Goal: Task Accomplishment & Management: Use online tool/utility

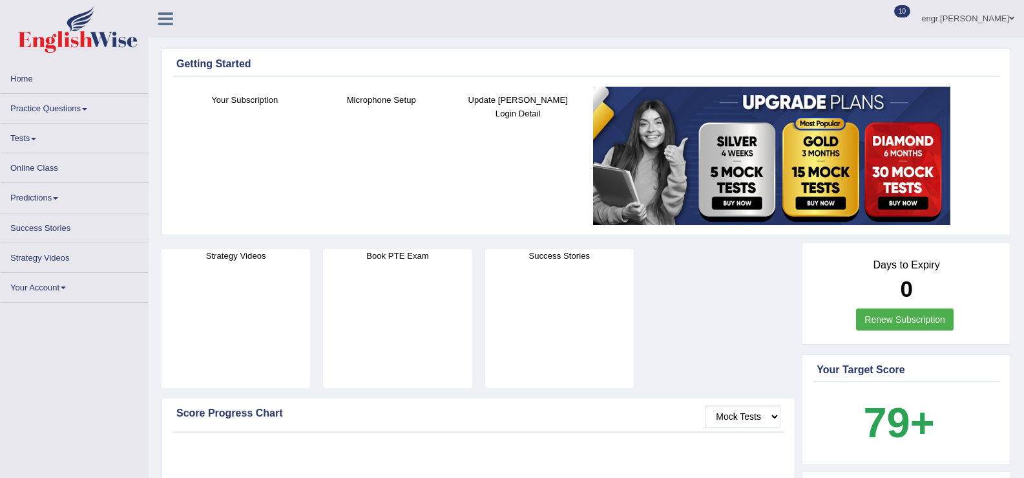
click at [52, 132] on link "Tests" at bounding box center [74, 135] width 147 height 25
click at [35, 136] on link "Tests" at bounding box center [74, 135] width 147 height 25
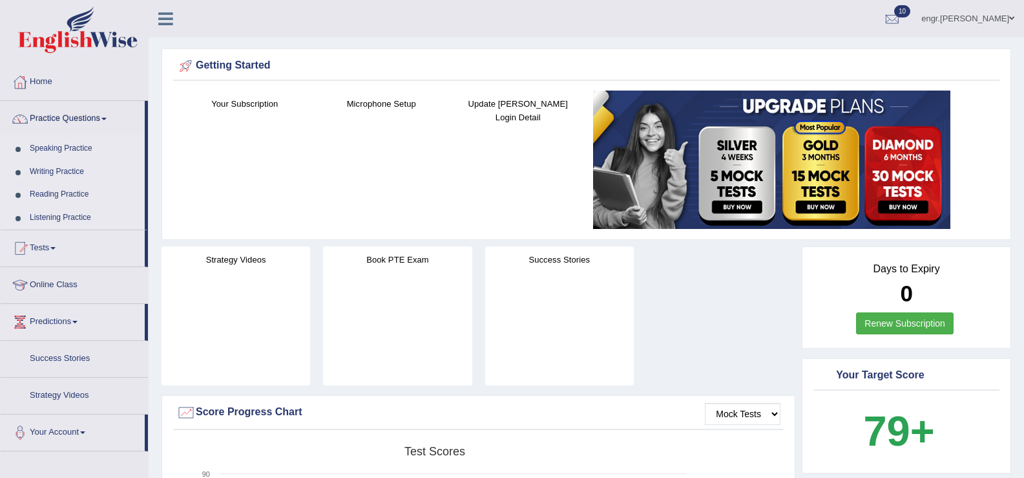
click at [59, 246] on link "Tests" at bounding box center [73, 246] width 144 height 32
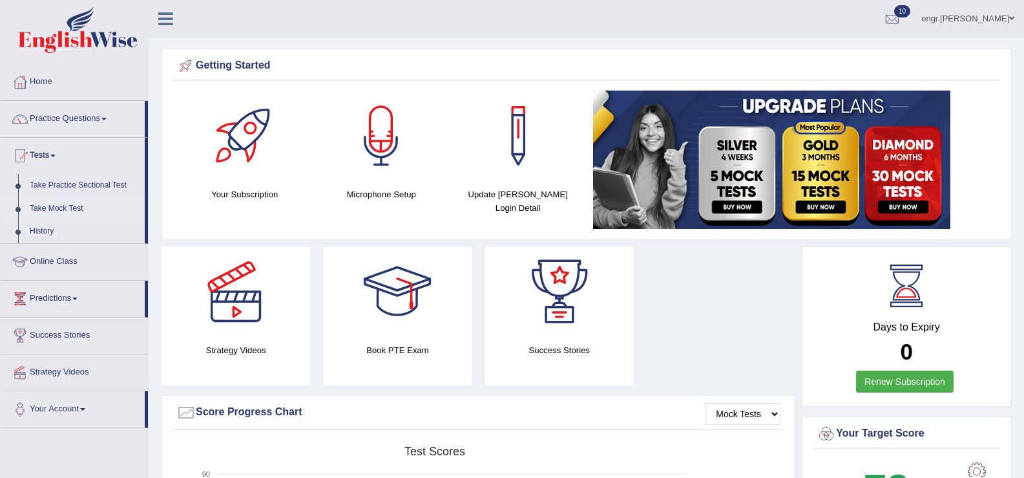
click at [67, 205] on link "Take Mock Test" at bounding box center [84, 208] width 121 height 23
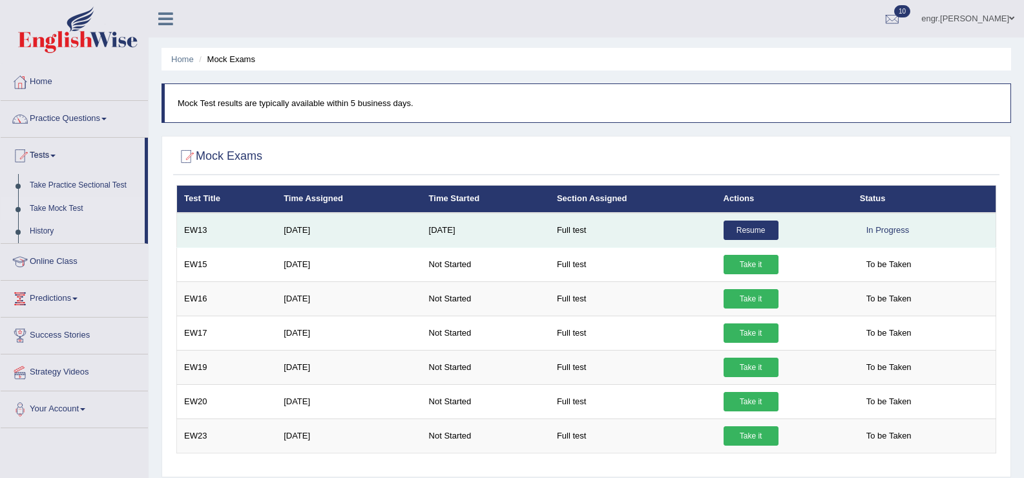
drag, startPoint x: 0, startPoint y: 0, endPoint x: 736, endPoint y: 234, distance: 772.3
click at [736, 234] on link "Resume" at bounding box center [751, 229] width 55 height 19
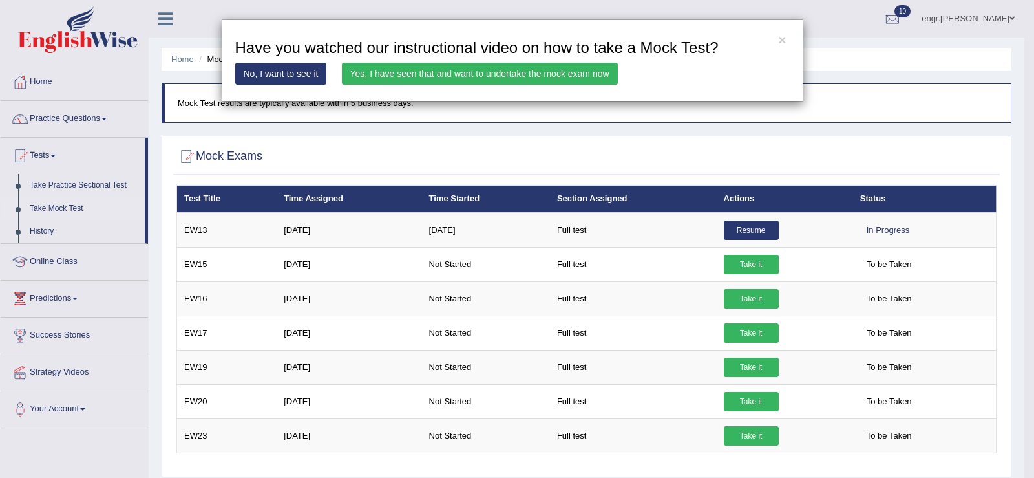
click at [523, 78] on link "Yes, I have seen that and want to undertake the mock exam now" at bounding box center [480, 74] width 276 height 22
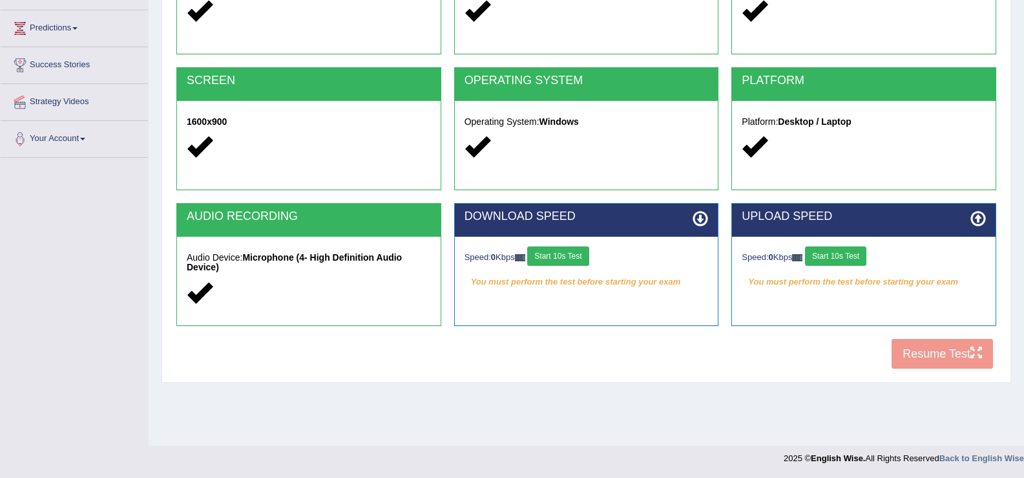
click at [567, 248] on button "Start 10s Test" at bounding box center [557, 255] width 61 height 19
click at [848, 251] on div "Speed: 0 Kbps Start 10s Test" at bounding box center [864, 257] width 244 height 23
click at [594, 245] on div "Speed: 479 Kbps Start 10s Test Select Audio Quality" at bounding box center [587, 259] width 264 height 45
click at [593, 252] on button "Start 10s Test" at bounding box center [567, 255] width 61 height 19
click at [854, 257] on button "Start 10s Test" at bounding box center [835, 255] width 61 height 19
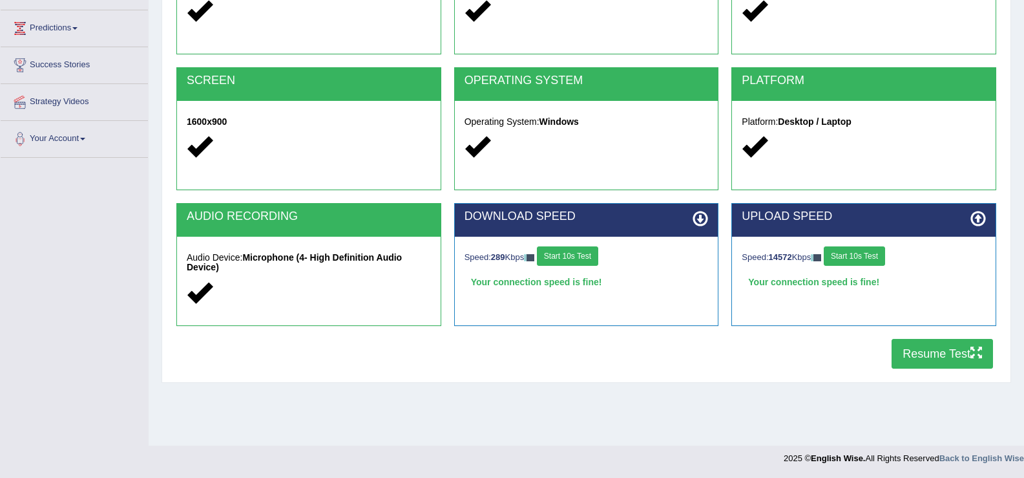
click at [920, 358] on button "Resume Test" at bounding box center [942, 354] width 101 height 30
